Goal: Information Seeking & Learning: Learn about a topic

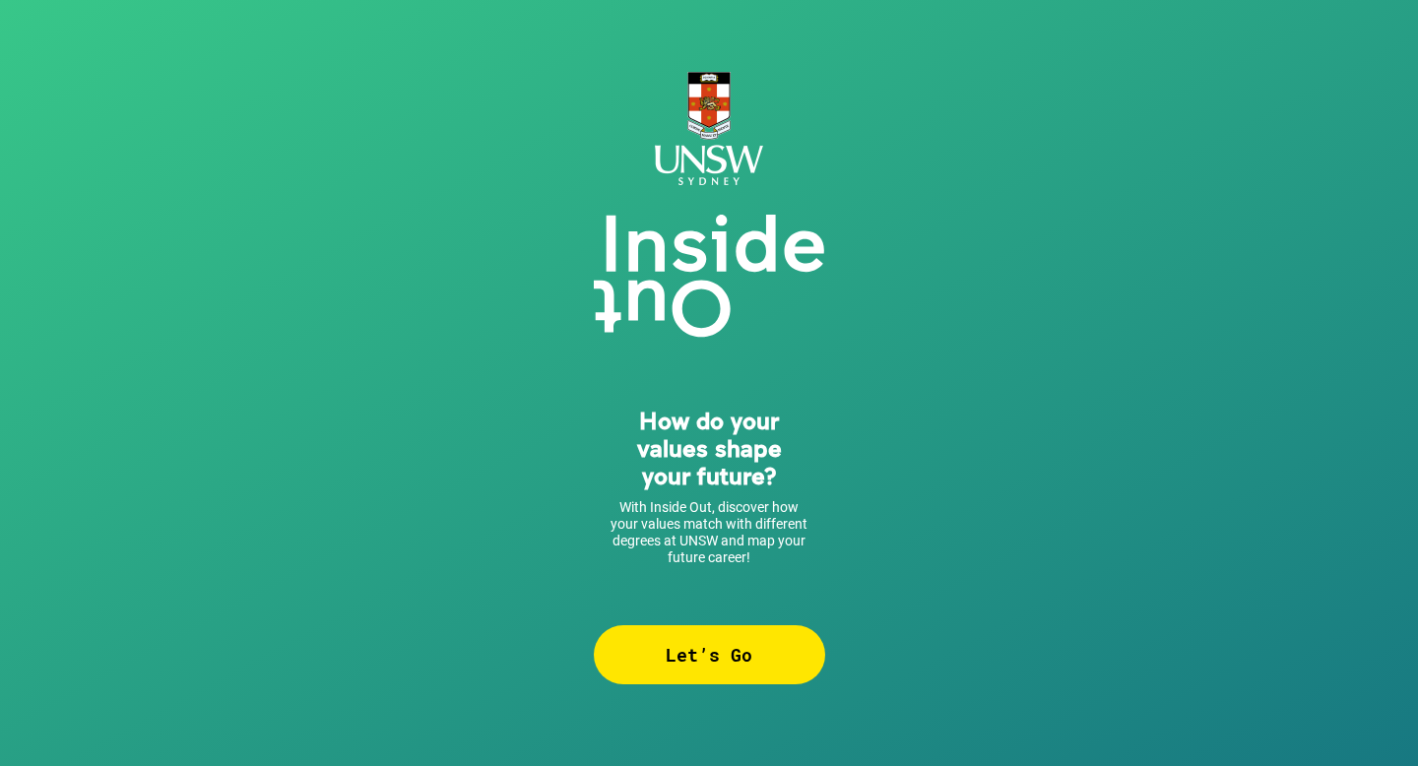
click at [701, 659] on div "Let’s Go" at bounding box center [709, 654] width 231 height 59
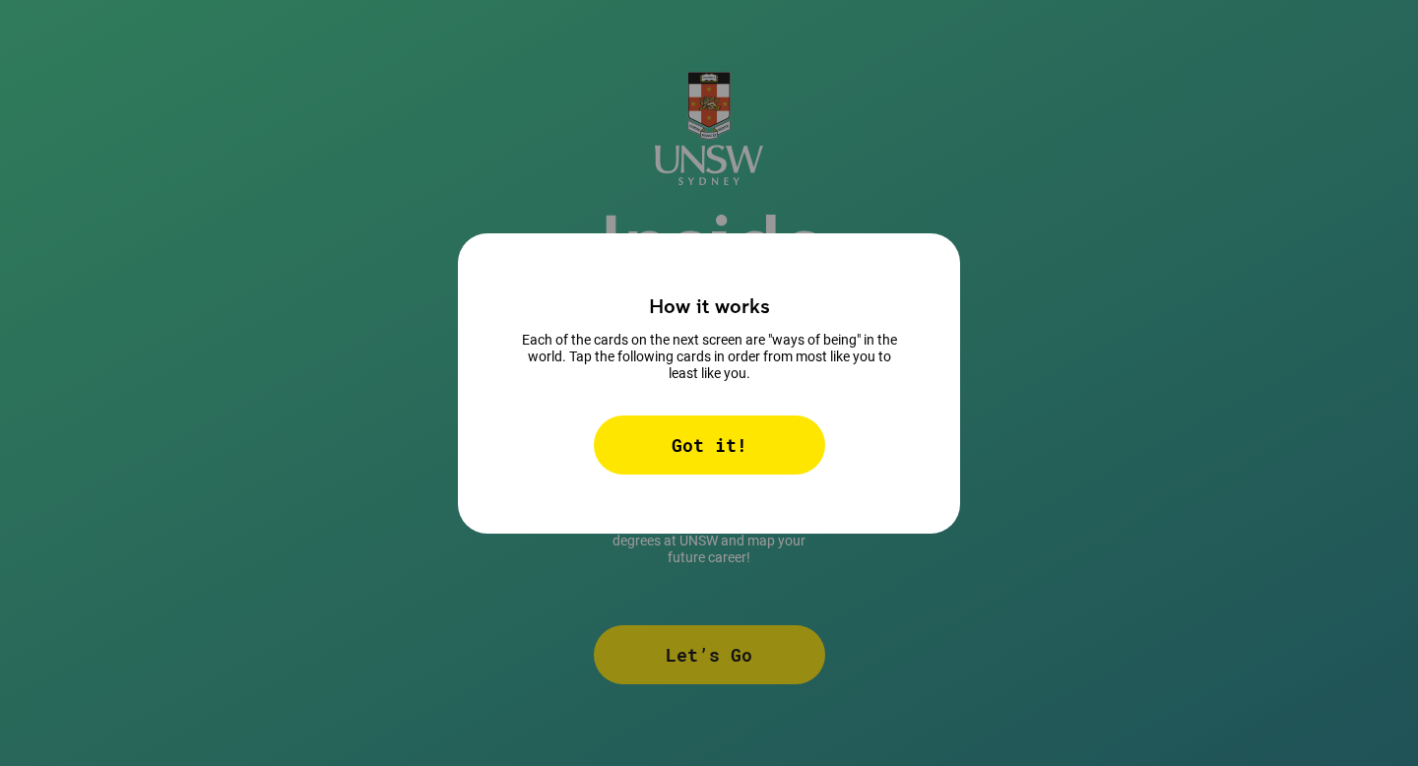
click at [739, 449] on div "Got it!" at bounding box center [709, 445] width 231 height 59
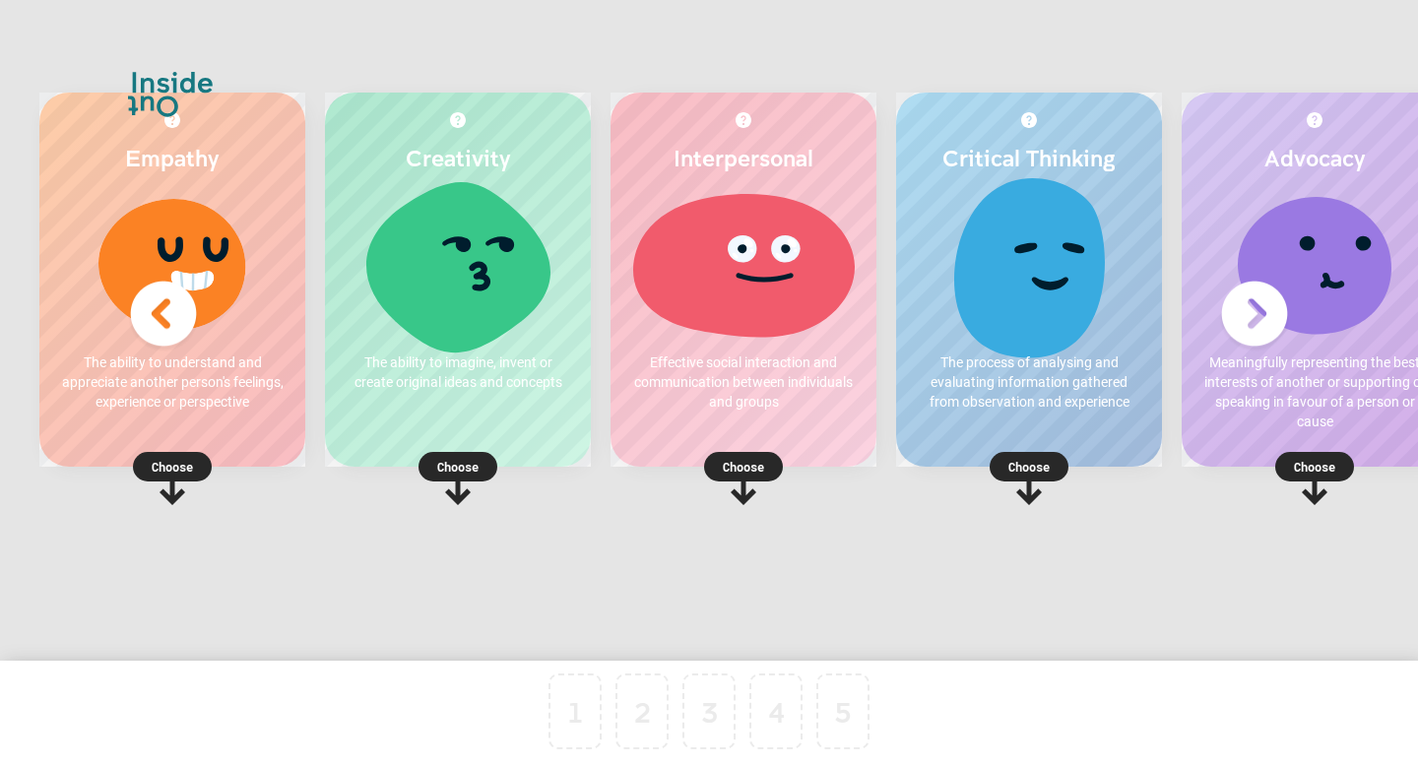
click at [628, 277] on div "Interpersonal Effective social interaction and communication between individual…" at bounding box center [744, 280] width 266 height 374
click at [493, 296] on div at bounding box center [458, 264] width 227 height 148
click at [718, 271] on div at bounding box center [743, 264] width 227 height 148
click at [748, 460] on p "Choose" at bounding box center [744, 467] width 266 height 20
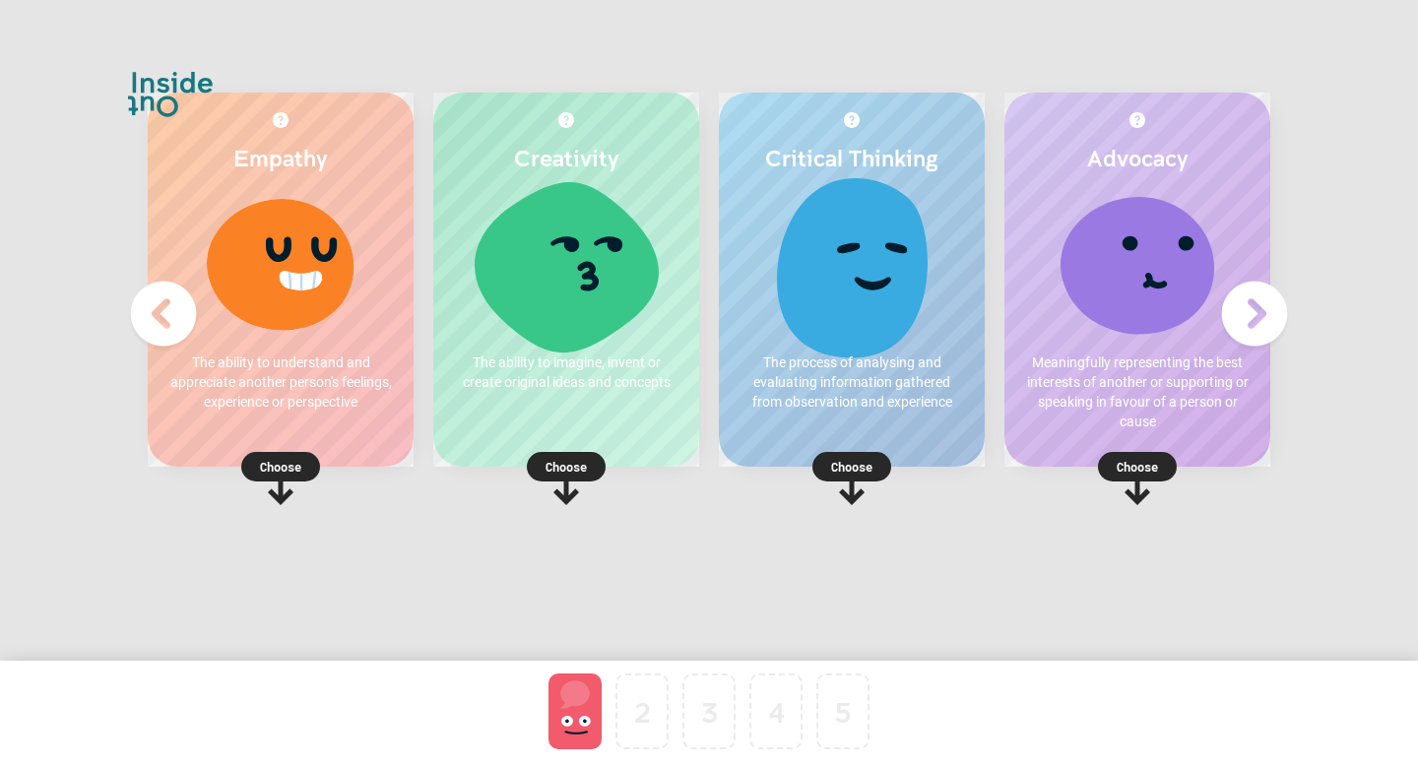
click at [556, 466] on p "Choose" at bounding box center [566, 467] width 266 height 20
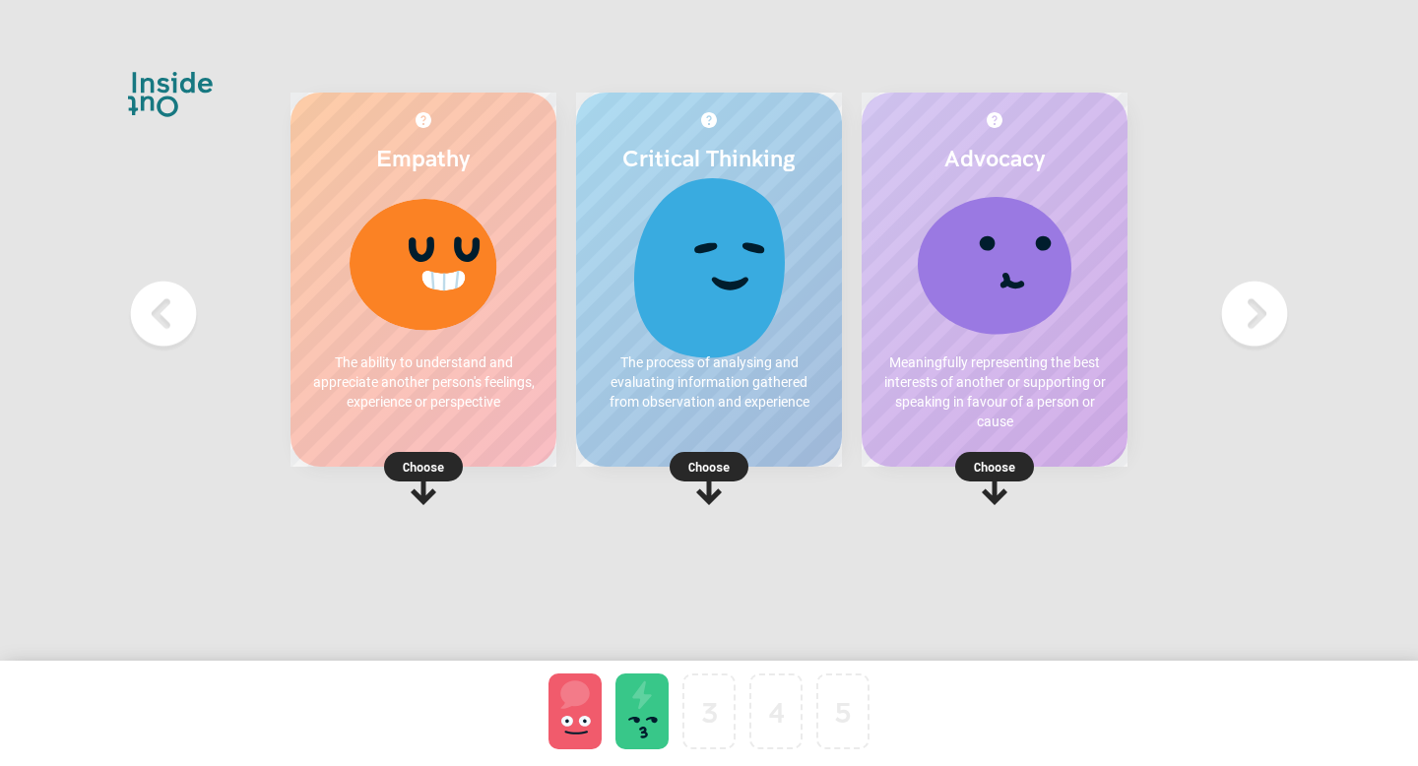
click at [1277, 296] on img at bounding box center [1254, 314] width 79 height 79
click at [1259, 323] on img at bounding box center [1254, 314] width 79 height 79
click at [1002, 468] on p "Choose" at bounding box center [995, 467] width 266 height 20
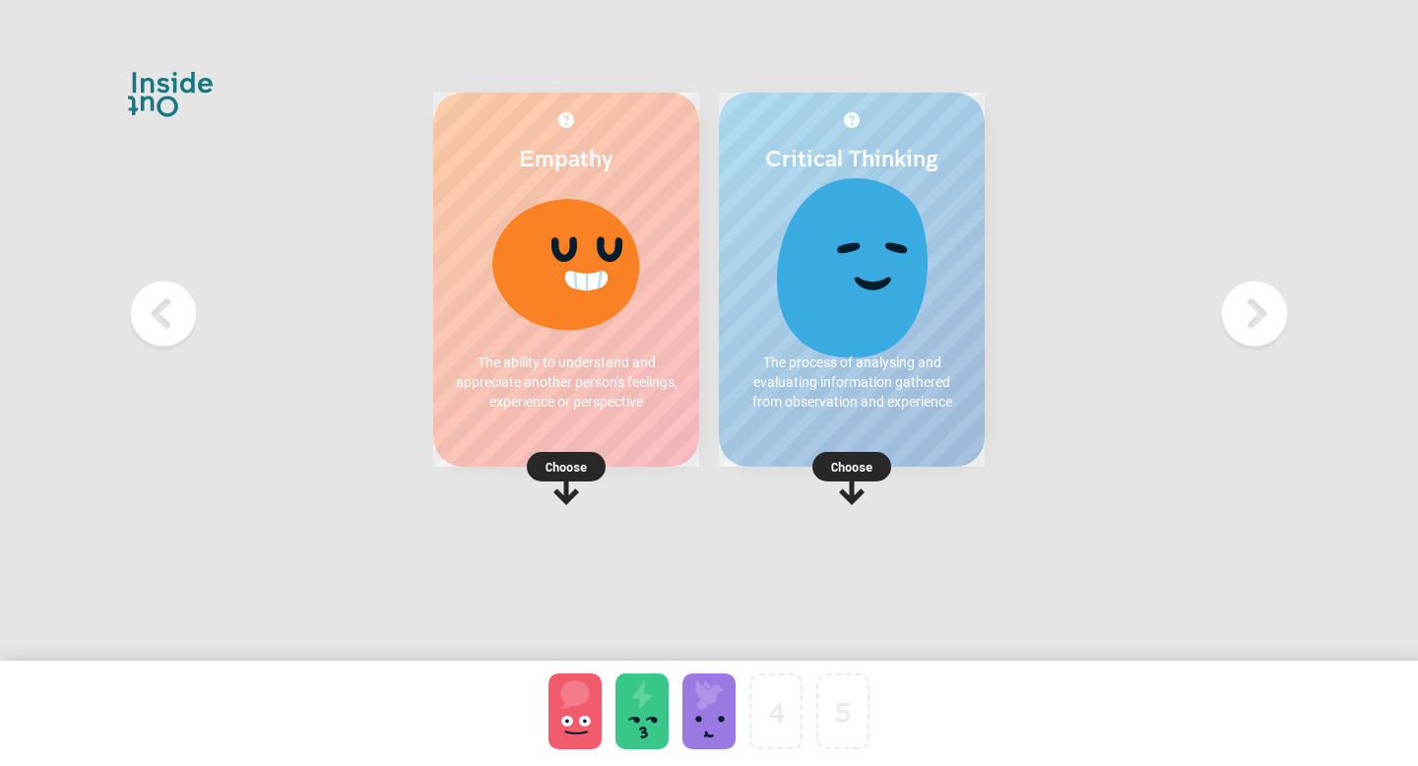
click at [834, 470] on p "Choose" at bounding box center [852, 467] width 266 height 20
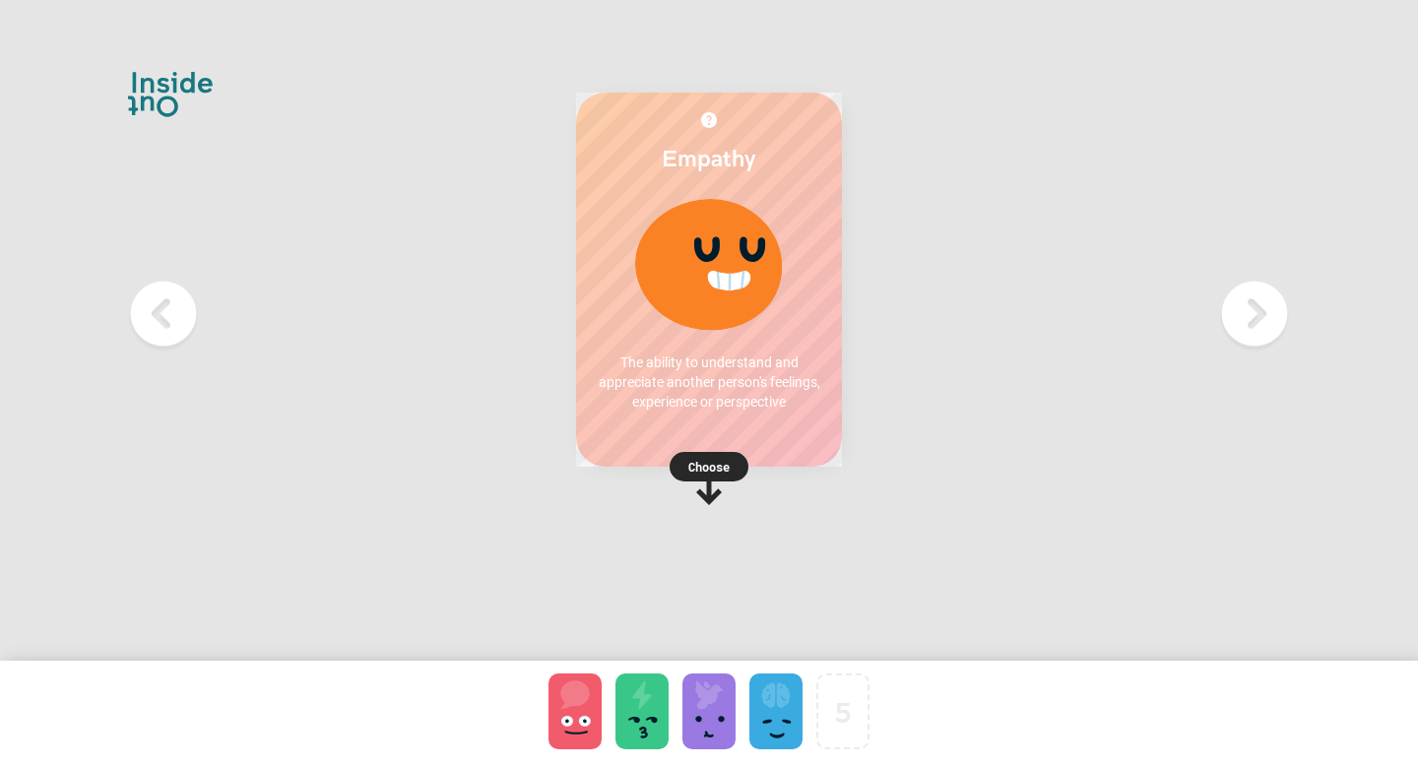
click at [706, 459] on p "Choose" at bounding box center [709, 467] width 266 height 20
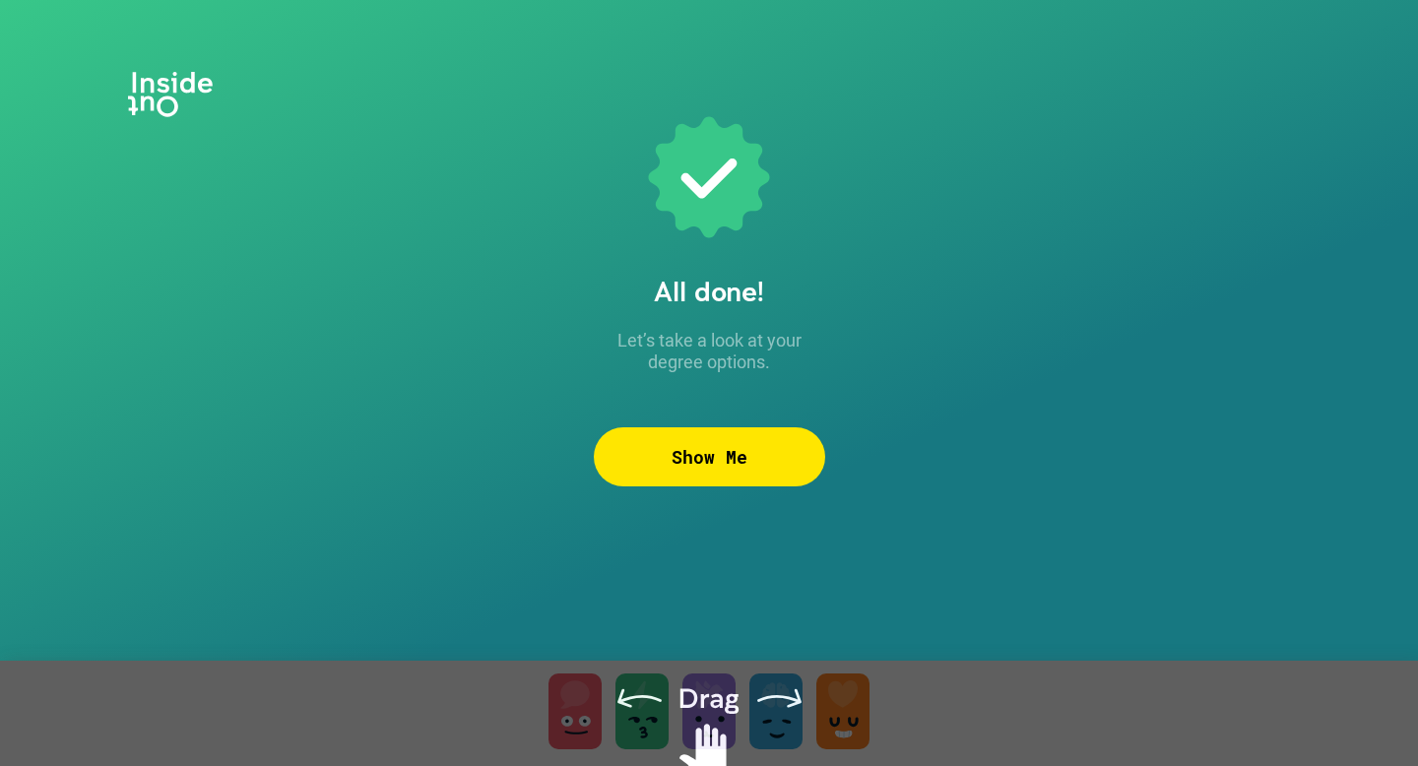
drag, startPoint x: 708, startPoint y: 714, endPoint x: 849, endPoint y: 709, distance: 140.9
click at [848, 709] on div at bounding box center [709, 738] width 1418 height 155
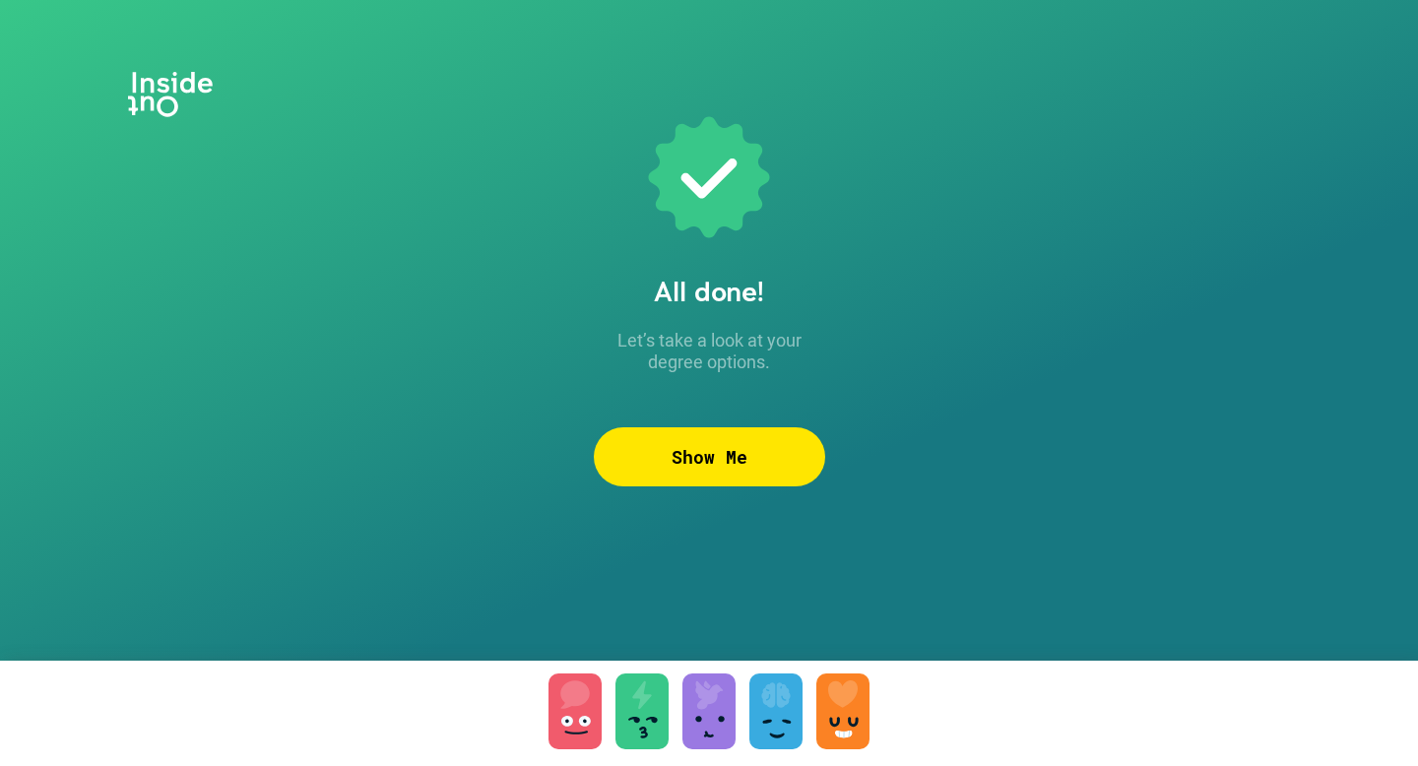
click at [752, 711] on div at bounding box center [776, 712] width 53 height 76
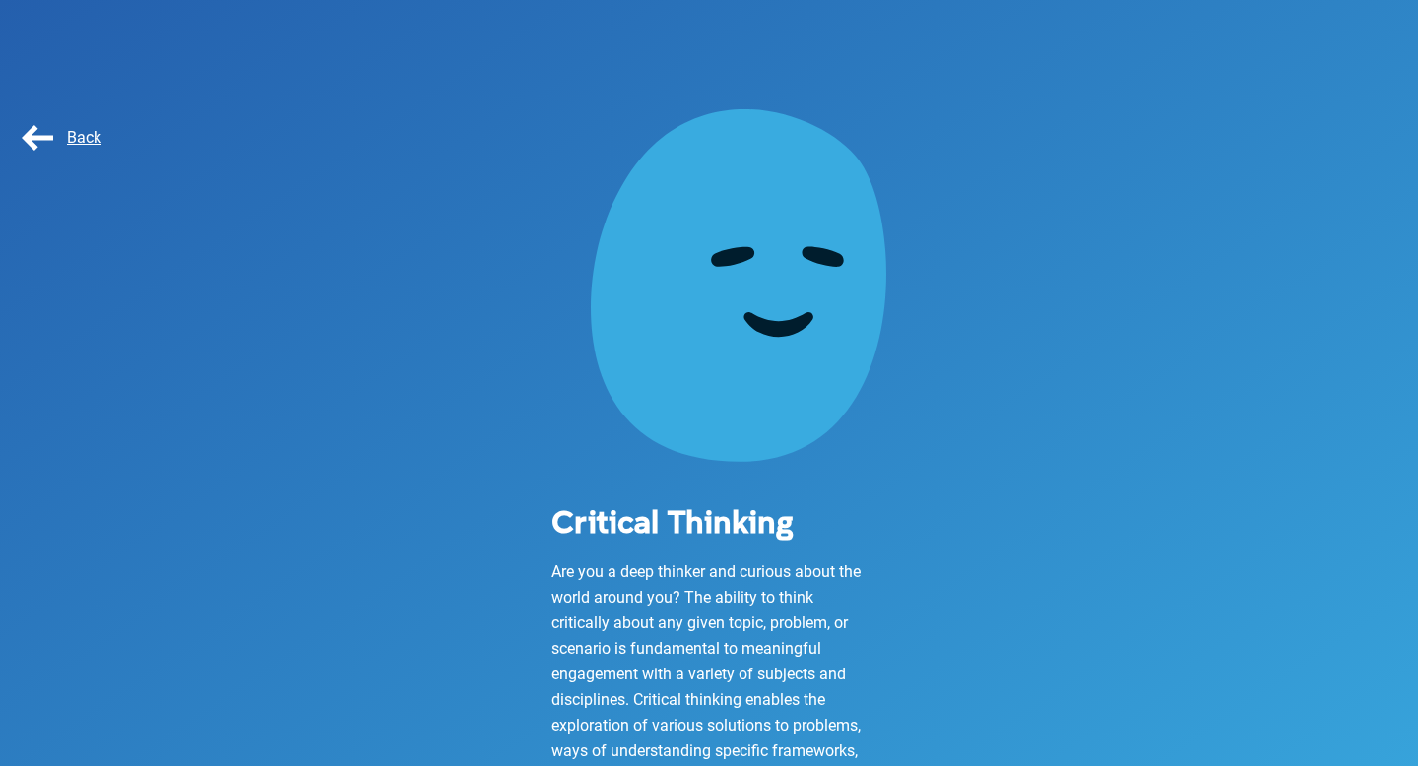
click at [29, 146] on span "Back" at bounding box center [60, 137] width 84 height 19
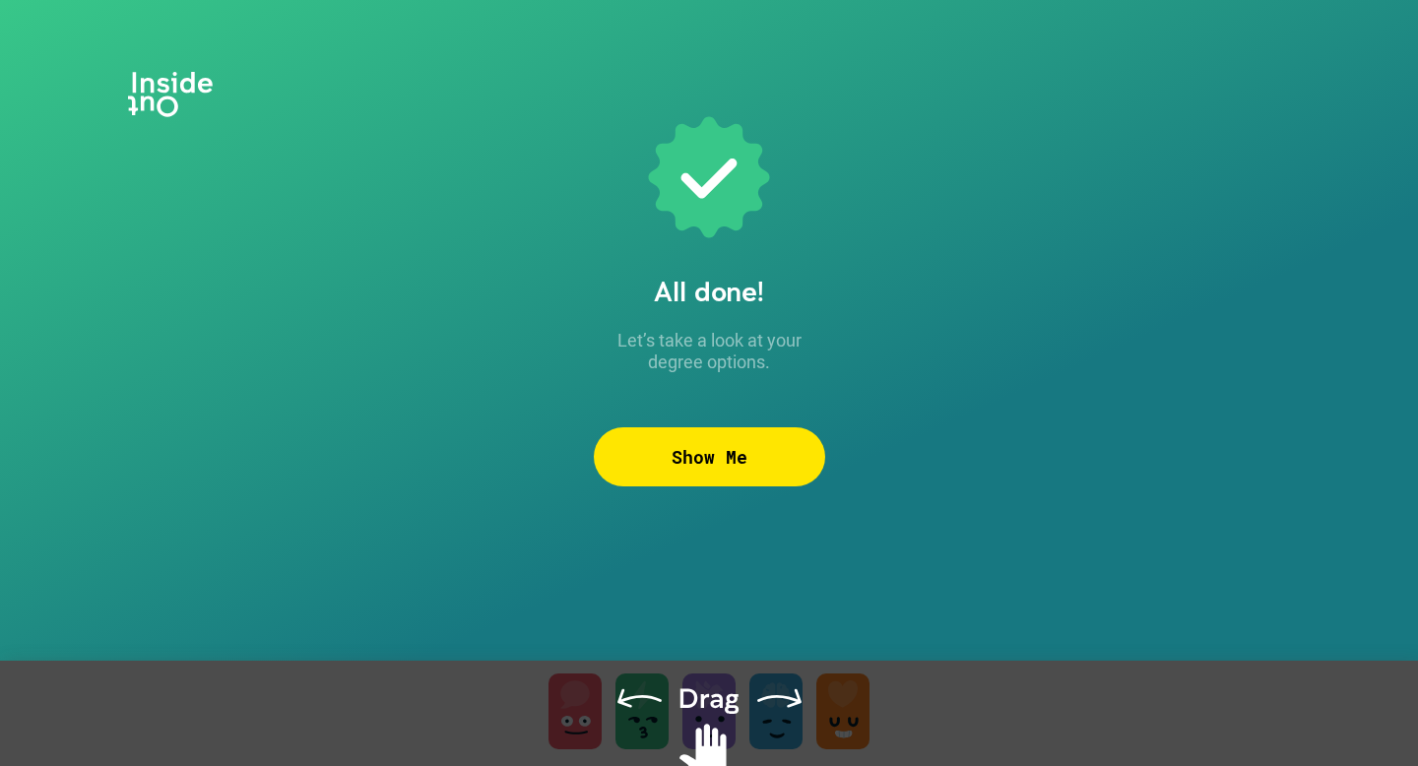
click at [728, 697] on div at bounding box center [709, 738] width 1418 height 155
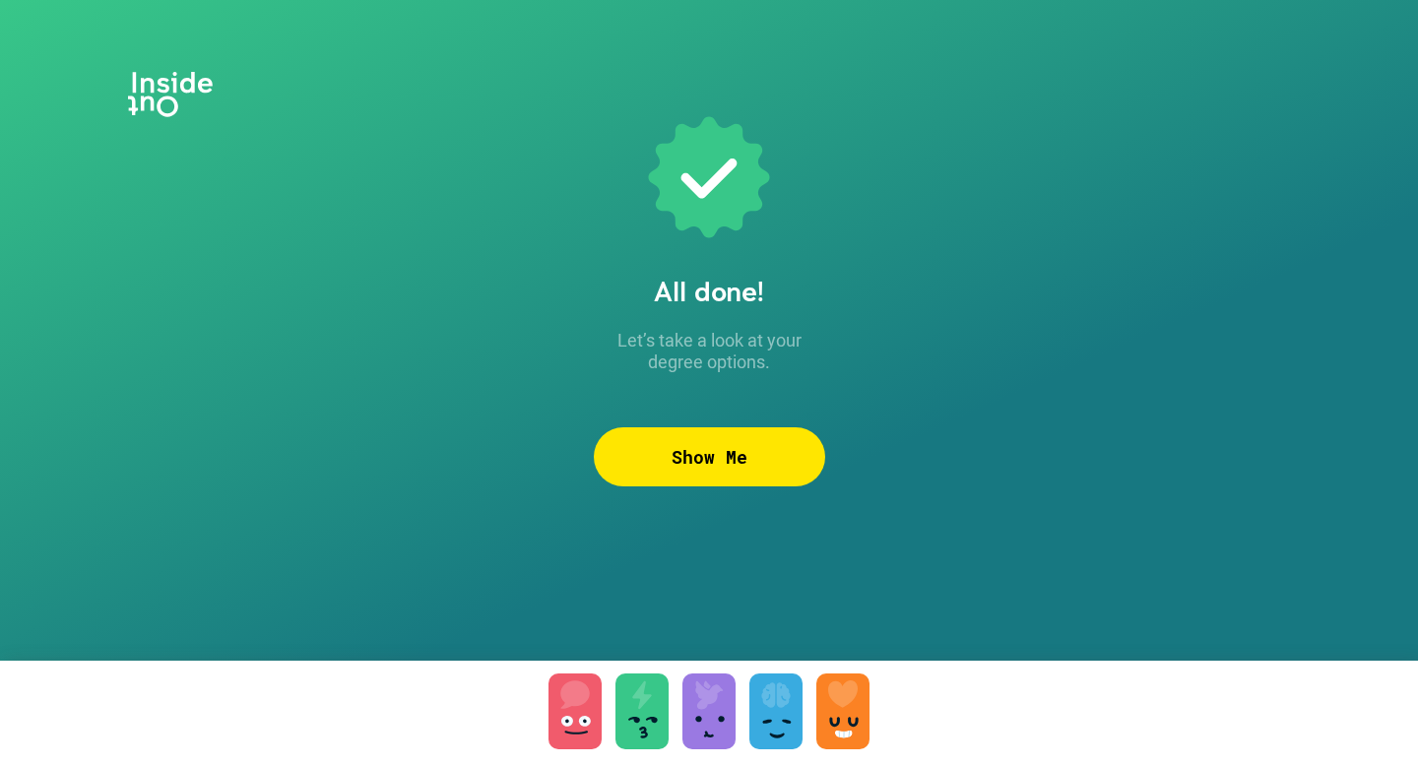
click at [555, 694] on div at bounding box center [575, 712] width 53 height 76
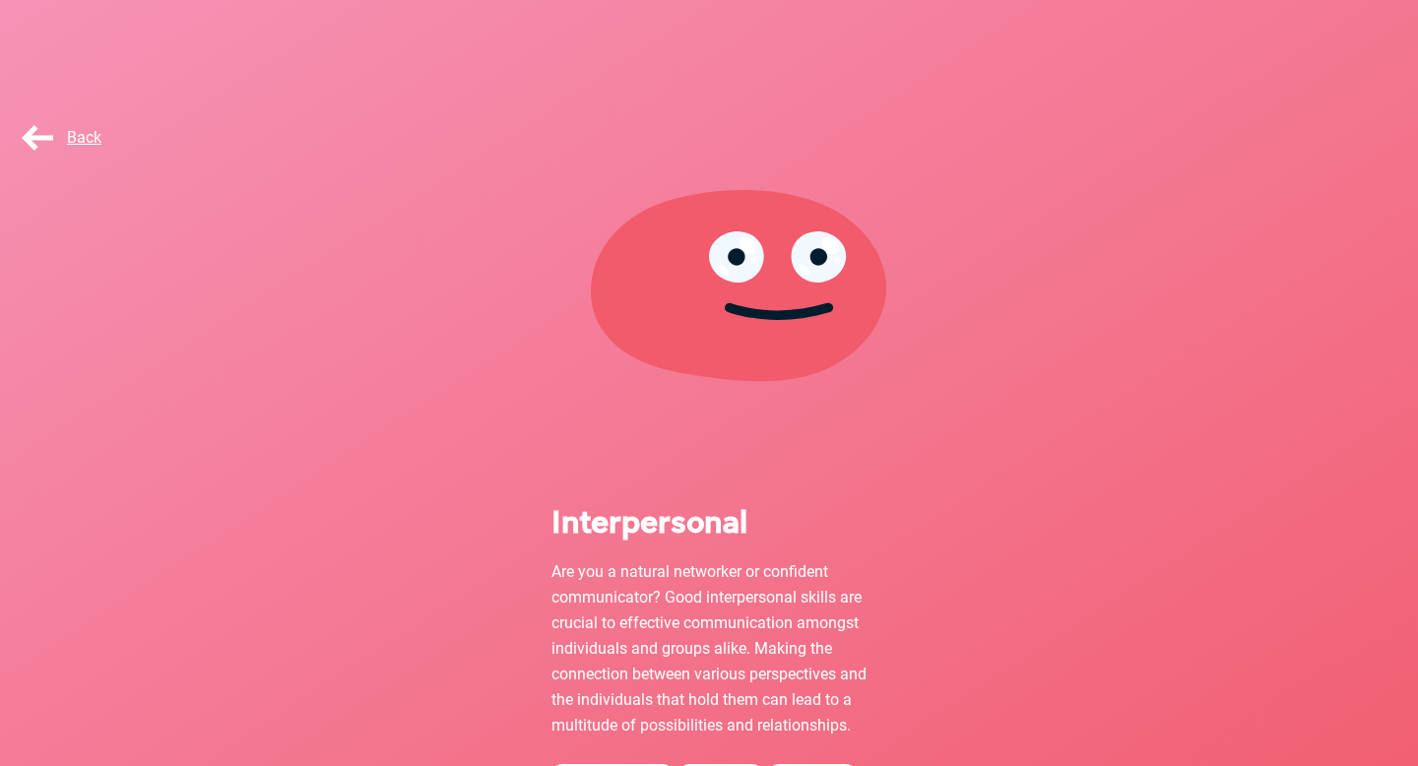
click at [664, 491] on div "Interpersonal Are you a natural networker or confident communicator? Good inter…" at bounding box center [709, 703] width 374 height 441
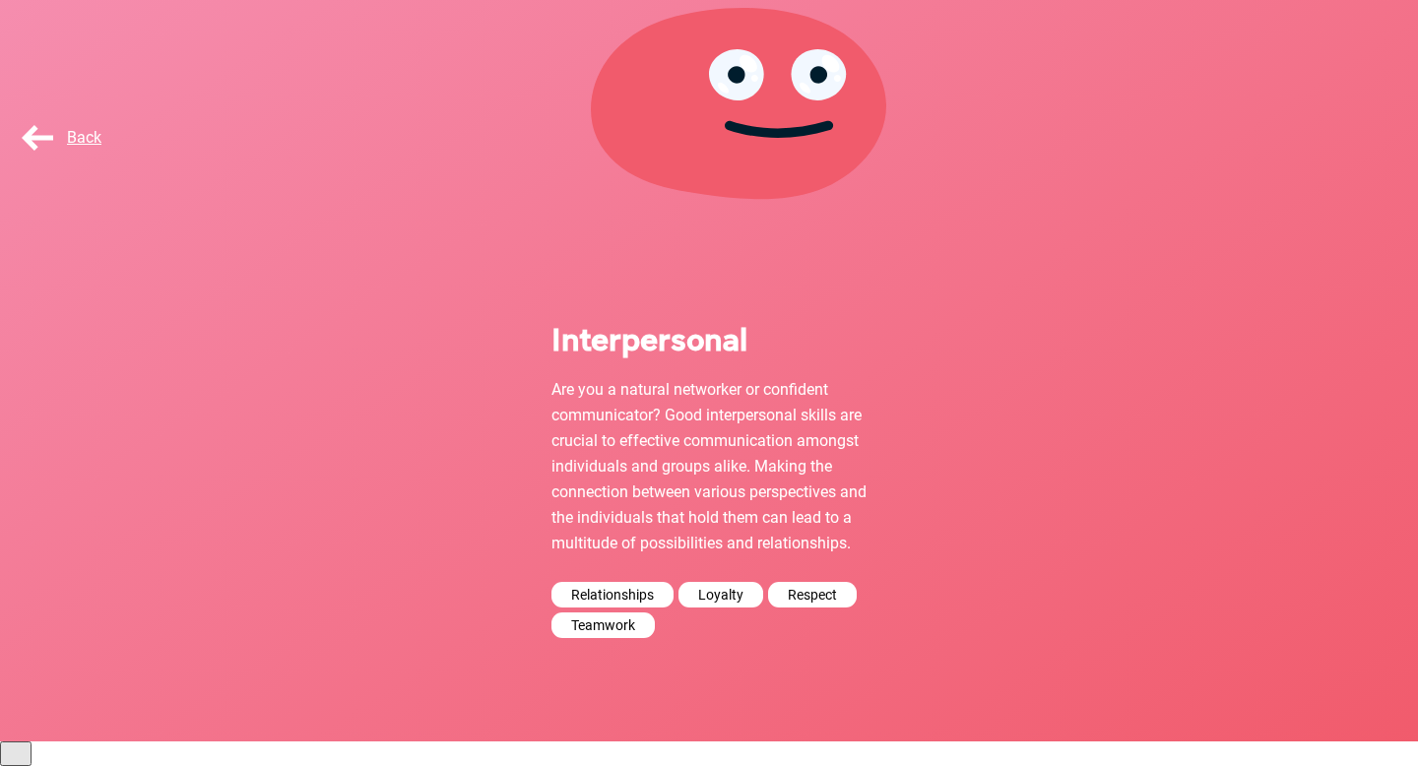
click at [787, 608] on div "Respect" at bounding box center [812, 595] width 89 height 26
click at [26, 128] on span "Back" at bounding box center [60, 137] width 84 height 19
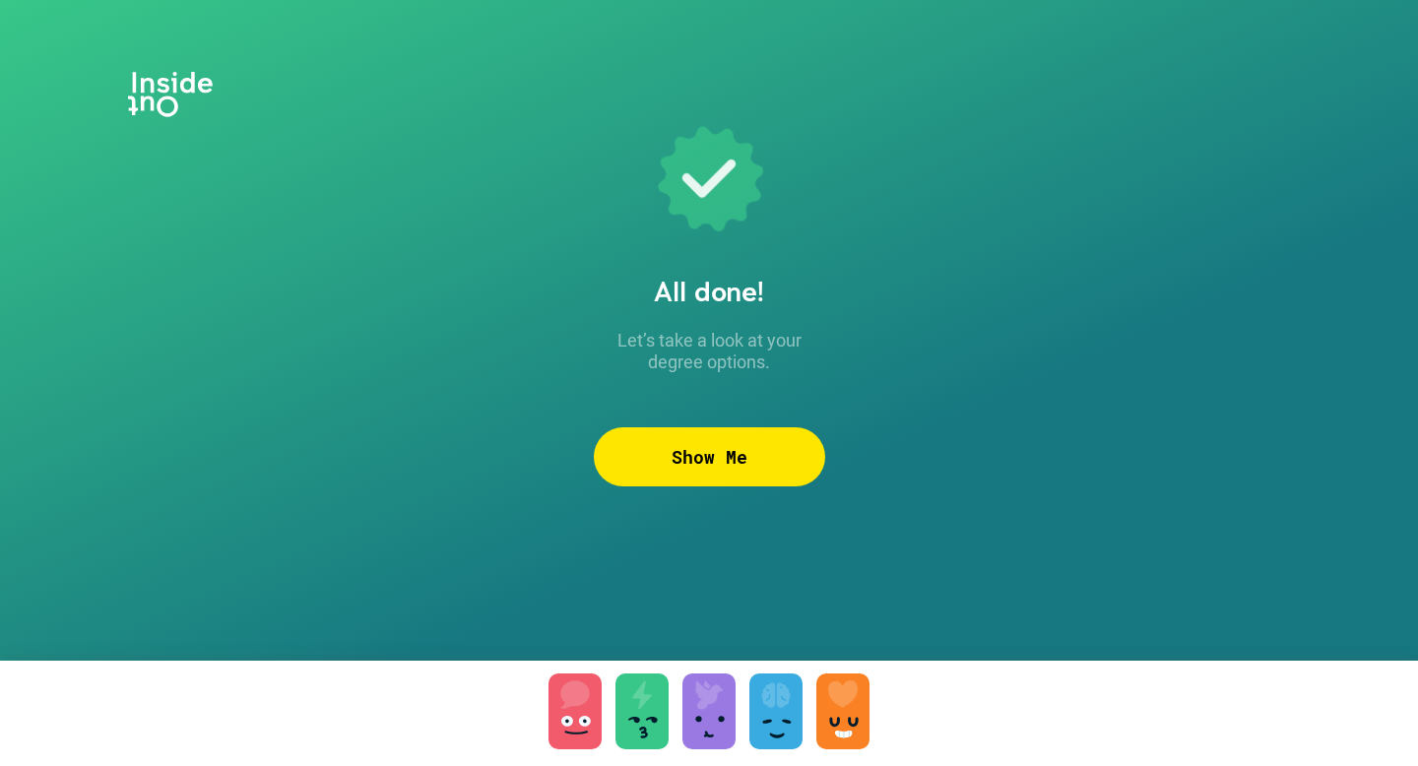
click at [743, 450] on div "Show Me" at bounding box center [709, 456] width 231 height 59
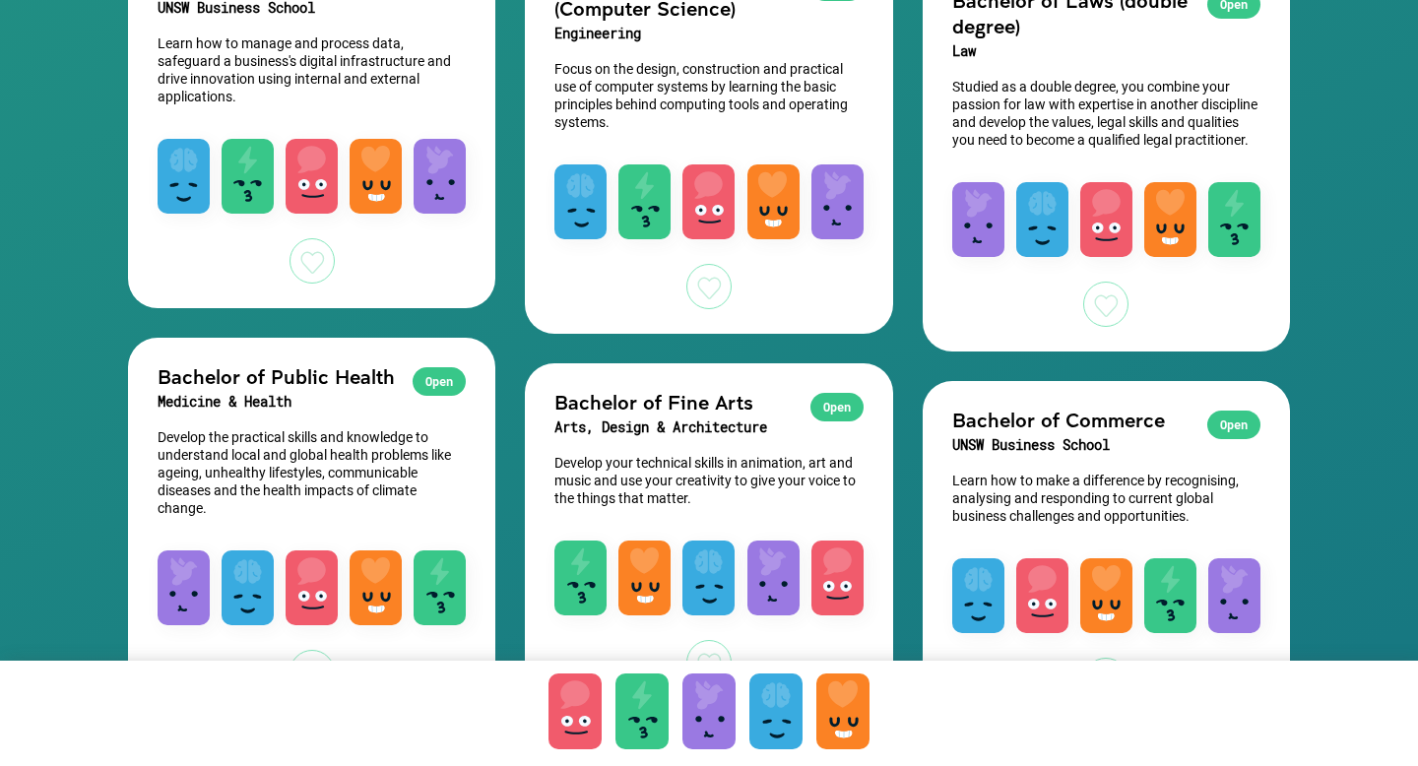
scroll to position [3237, 0]
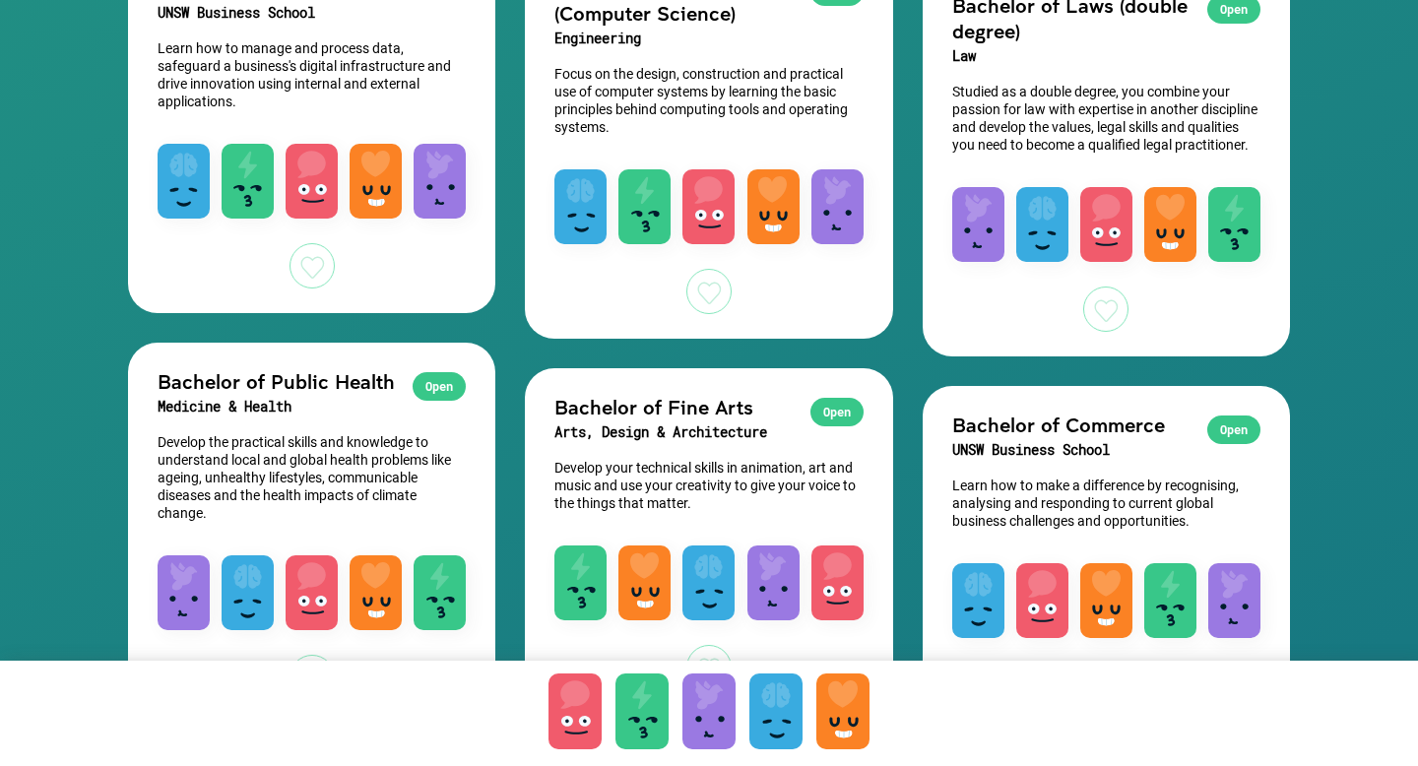
click at [1232, 444] on div "Open" at bounding box center [1234, 430] width 53 height 29
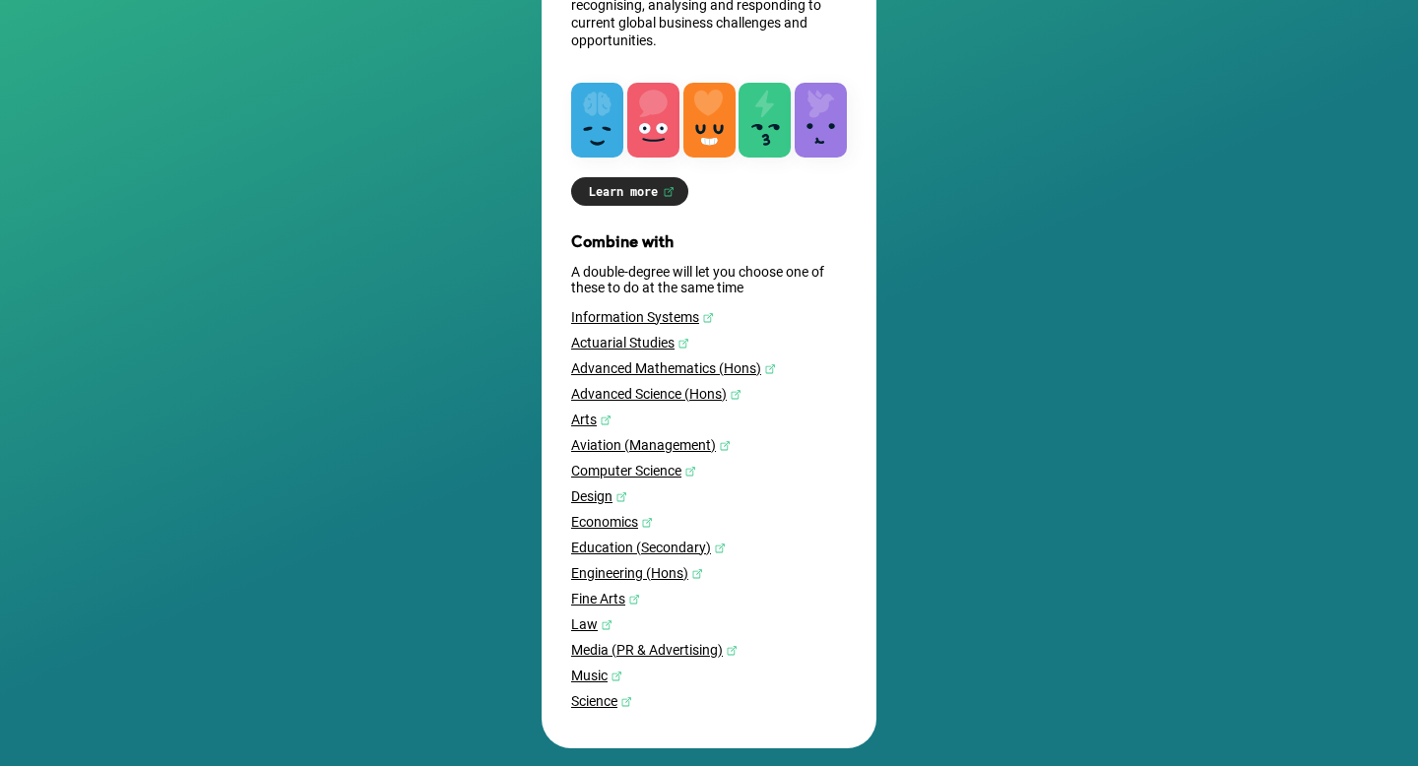
scroll to position [409, 0]
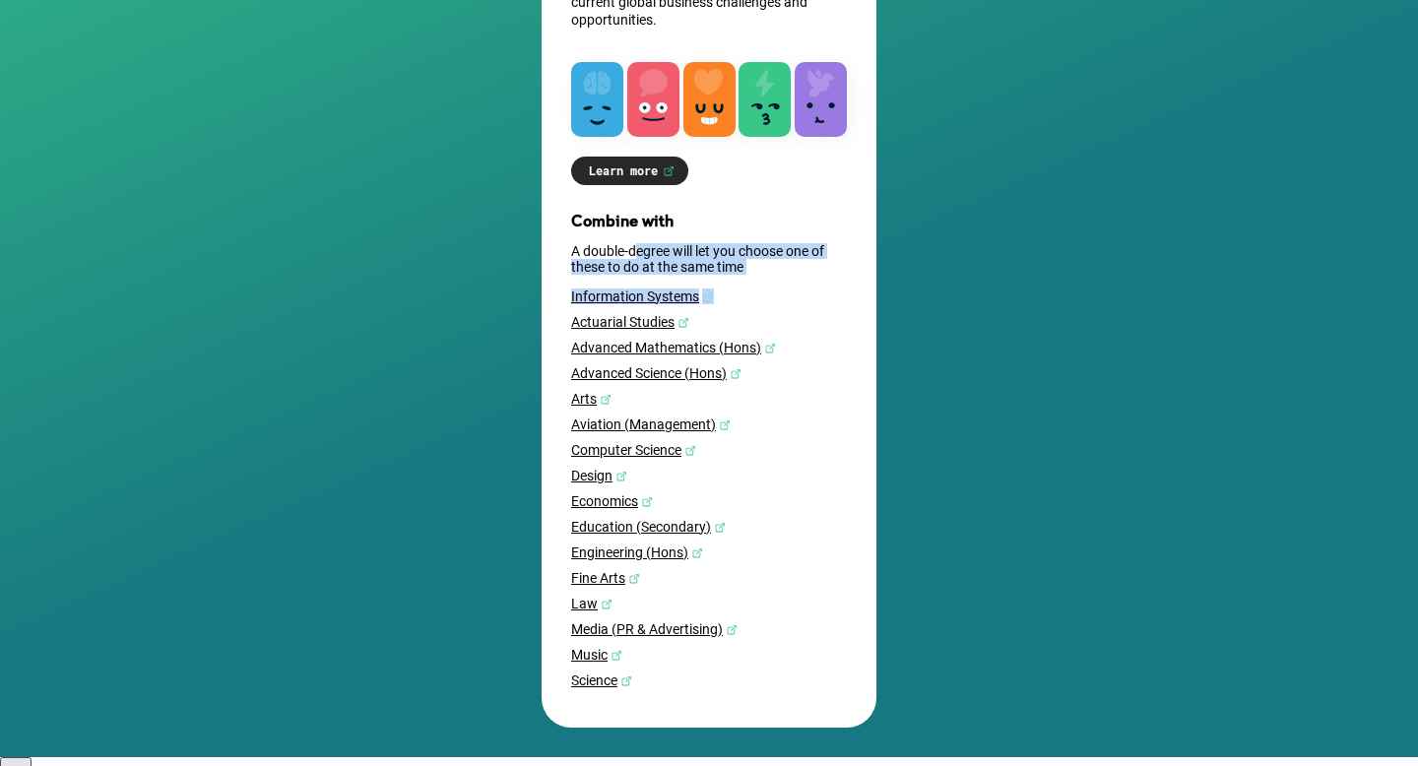
drag, startPoint x: 638, startPoint y: 244, endPoint x: 717, endPoint y: 301, distance: 97.3
click at [717, 301] on div "Combine with A double-degree will let you choose one of these to do at the same…" at bounding box center [709, 455] width 335 height 488
click at [615, 249] on p "A double-degree will let you choose one of these to do at the same time" at bounding box center [709, 259] width 276 height 32
drag, startPoint x: 575, startPoint y: 252, endPoint x: 738, endPoint y: 280, distance: 164.8
click at [738, 280] on div "Combine with A double-degree will let you choose one of these to do at the same…" at bounding box center [709, 455] width 335 height 488
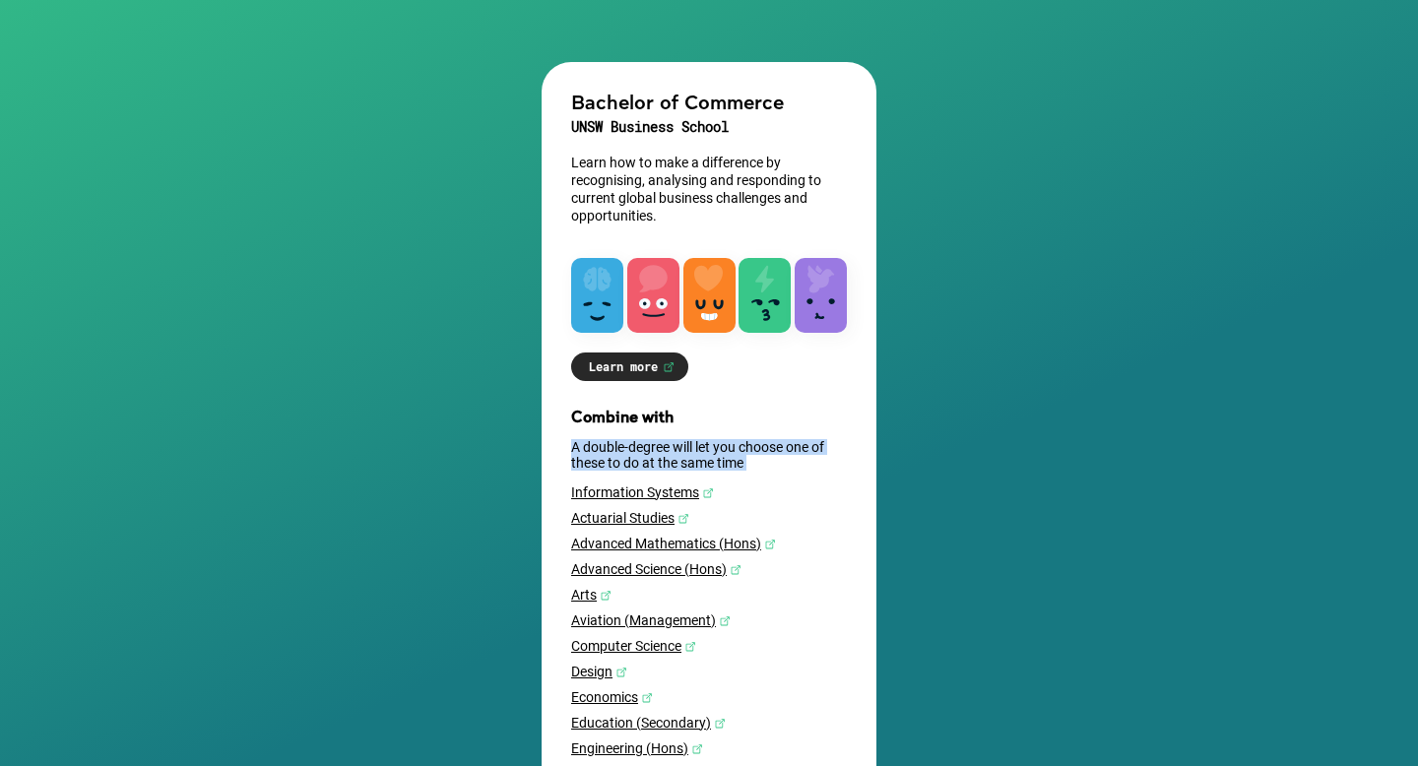
scroll to position [194, 0]
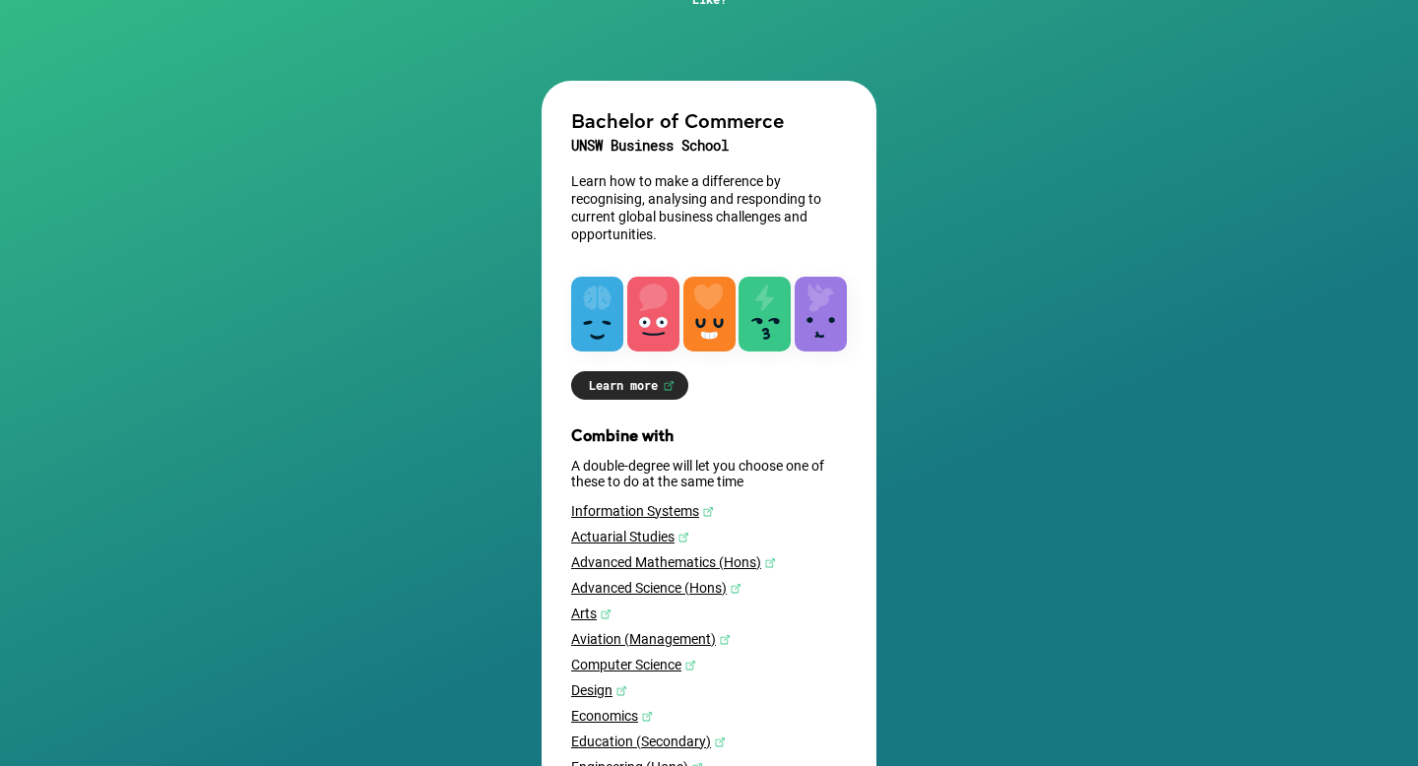
click at [736, 416] on div "Bachelor of Commerce UNSW Business School Learn how to make a difference by rec…" at bounding box center [709, 512] width 335 height 862
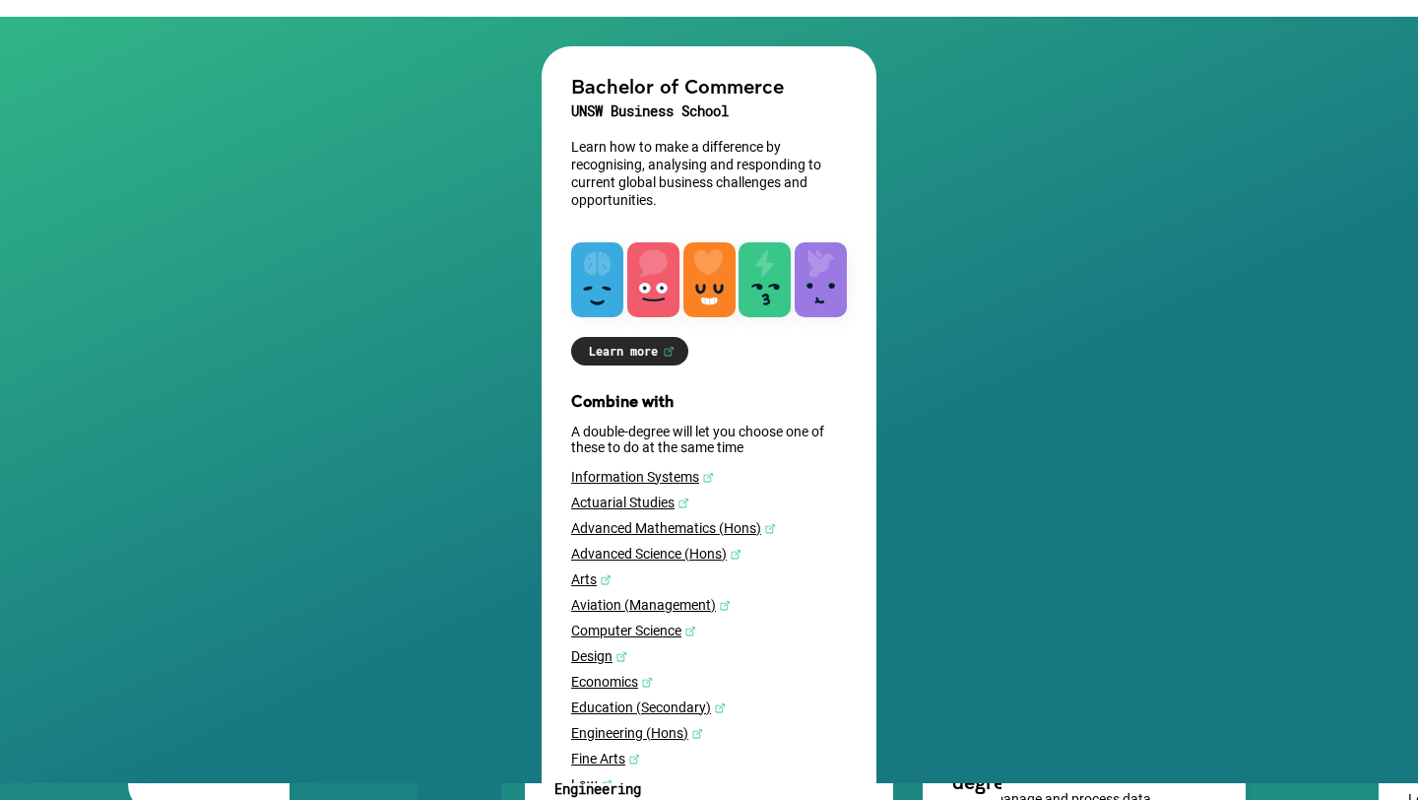
scroll to position [0, 0]
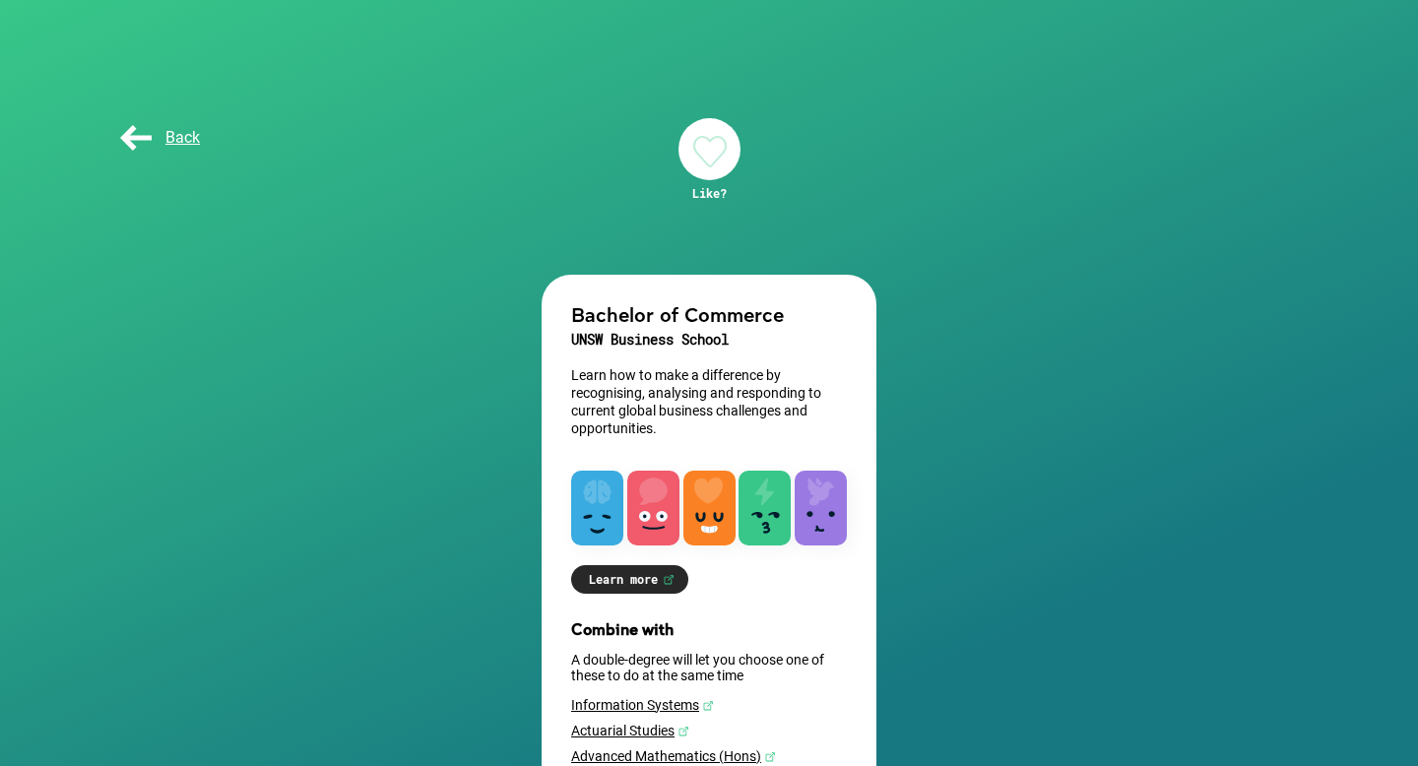
click at [141, 138] on span "Back" at bounding box center [158, 137] width 84 height 19
